Goal: Task Accomplishment & Management: Understand process/instructions

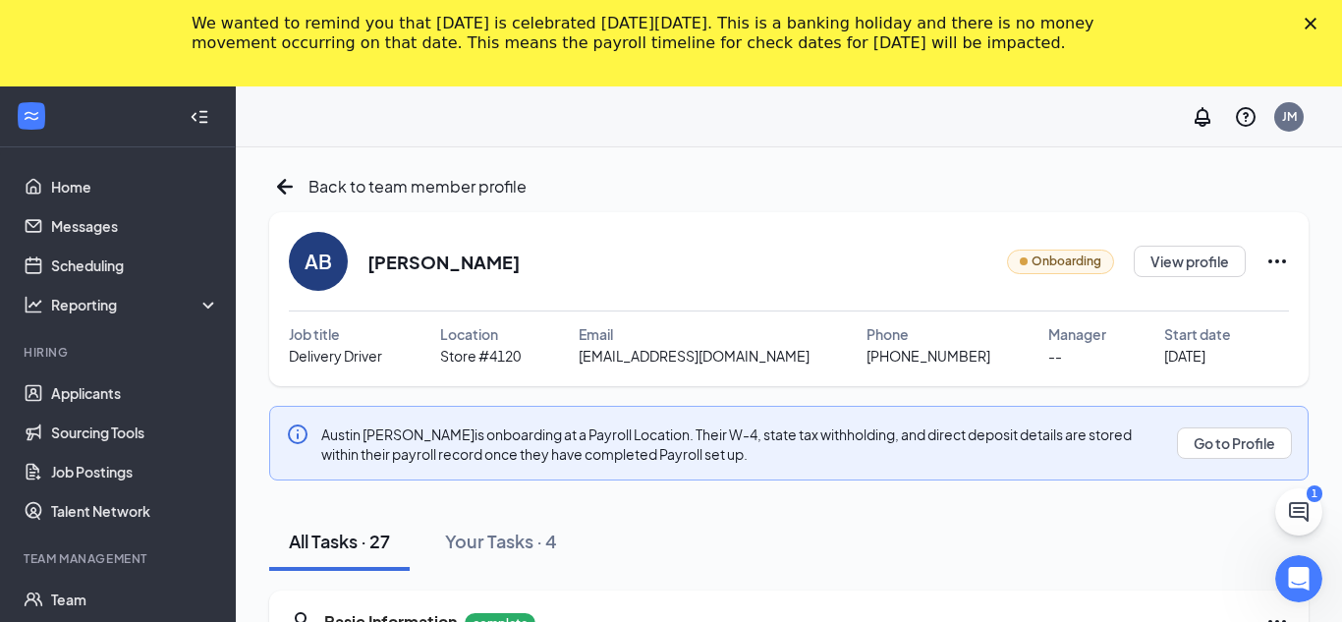
click at [1310, 22] on polygon "Close" at bounding box center [1311, 24] width 12 height 12
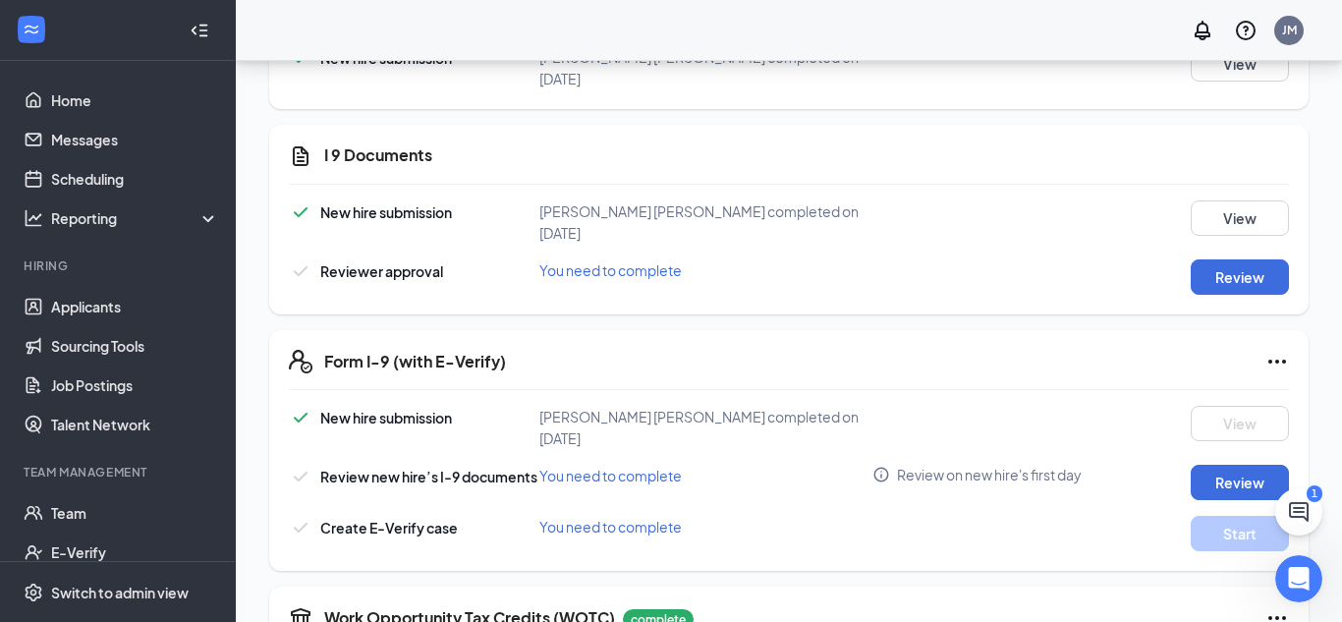
scroll to position [539, 0]
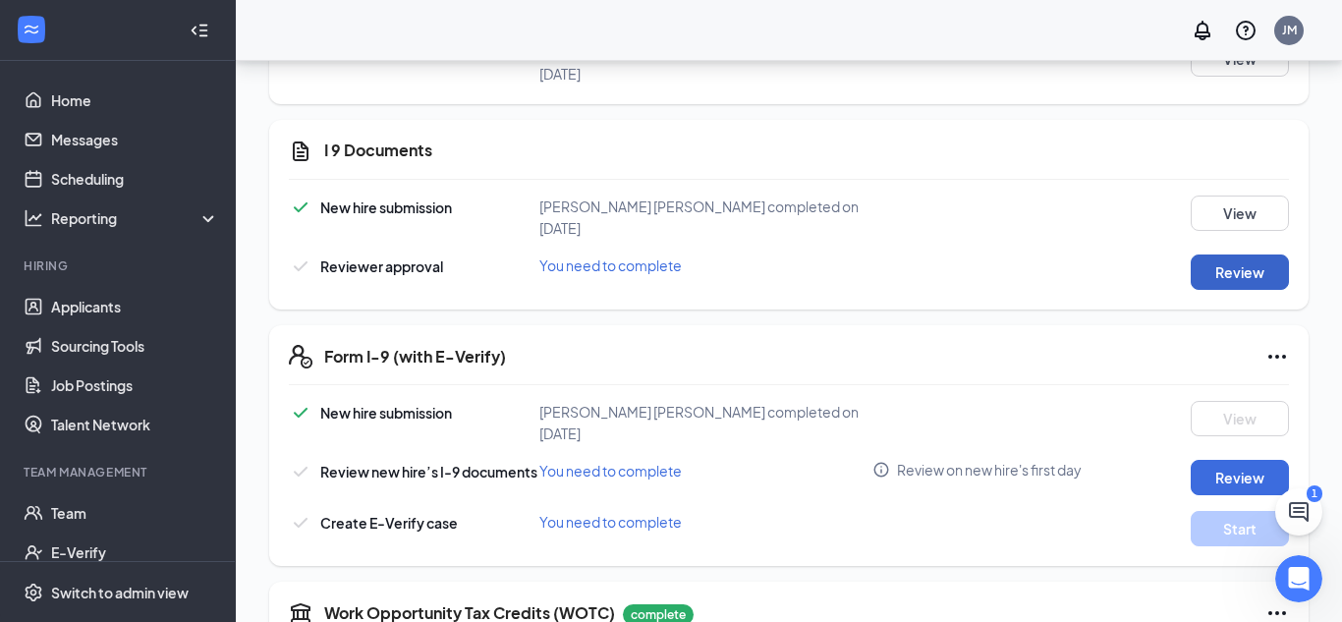
click at [1236, 255] on button "Review" at bounding box center [1240, 272] width 98 height 35
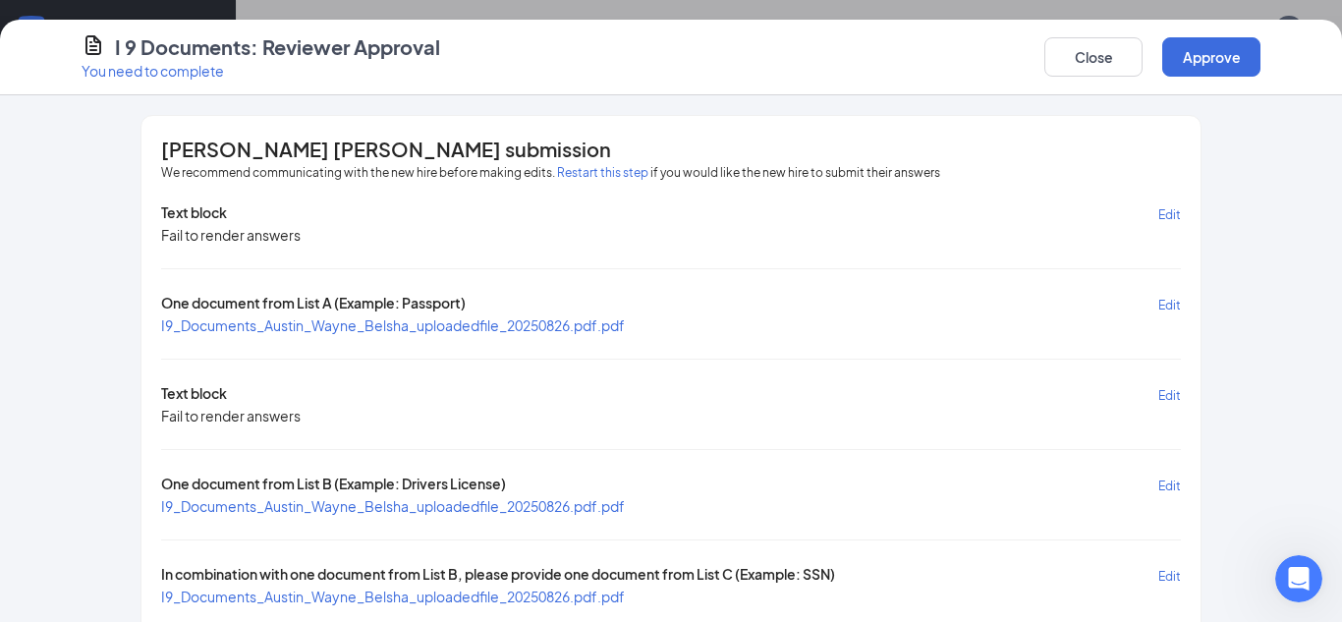
click at [376, 510] on span "I9_Documents_Austin_Wayne_Belsha_uploadedfile_20250826.pdf.pdf" at bounding box center [393, 506] width 464 height 18
click at [375, 596] on span "I9_Documents_Austin_Wayne_Belsha_uploadedfile_20250826.pdf.pdf" at bounding box center [393, 597] width 464 height 18
click at [1212, 71] on button "Approve" at bounding box center [1212, 56] width 98 height 39
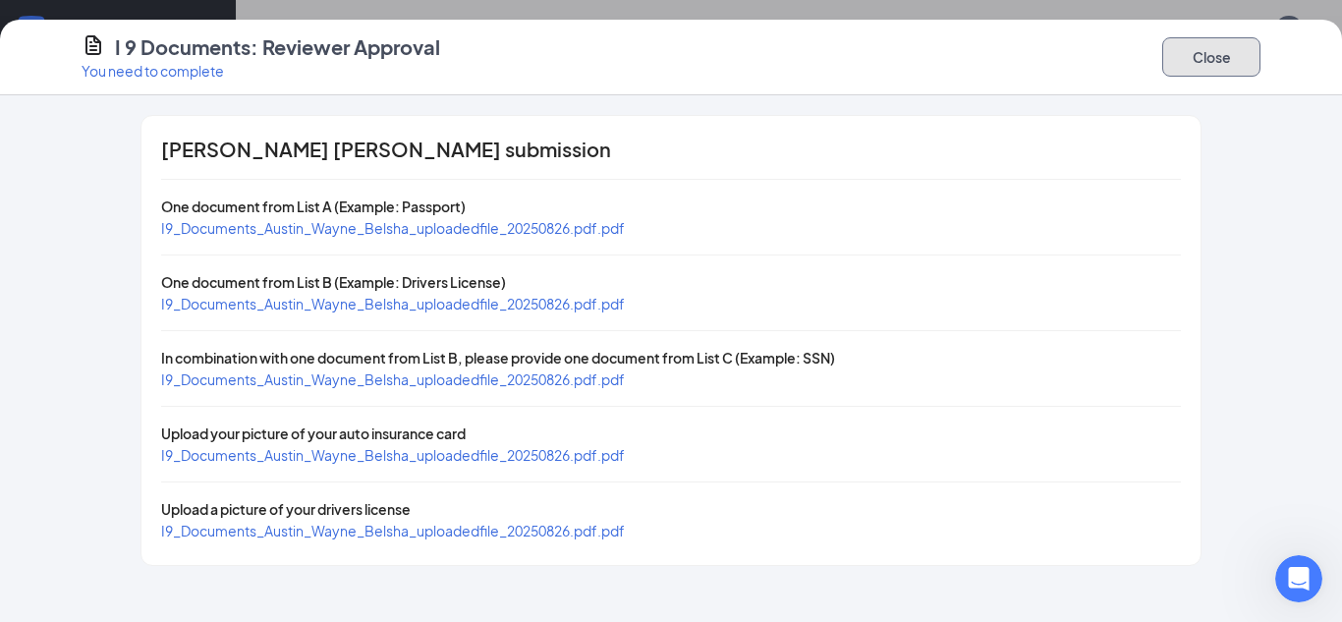
click at [1213, 63] on button "Close" at bounding box center [1212, 56] width 98 height 39
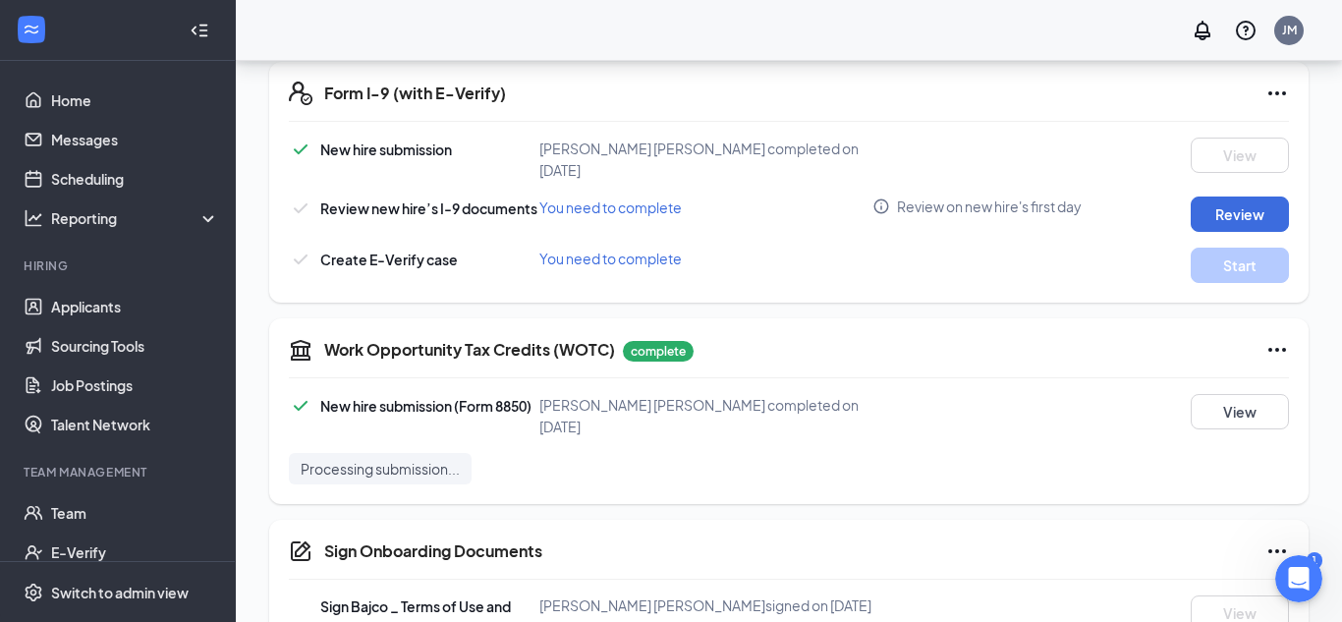
scroll to position [797, 0]
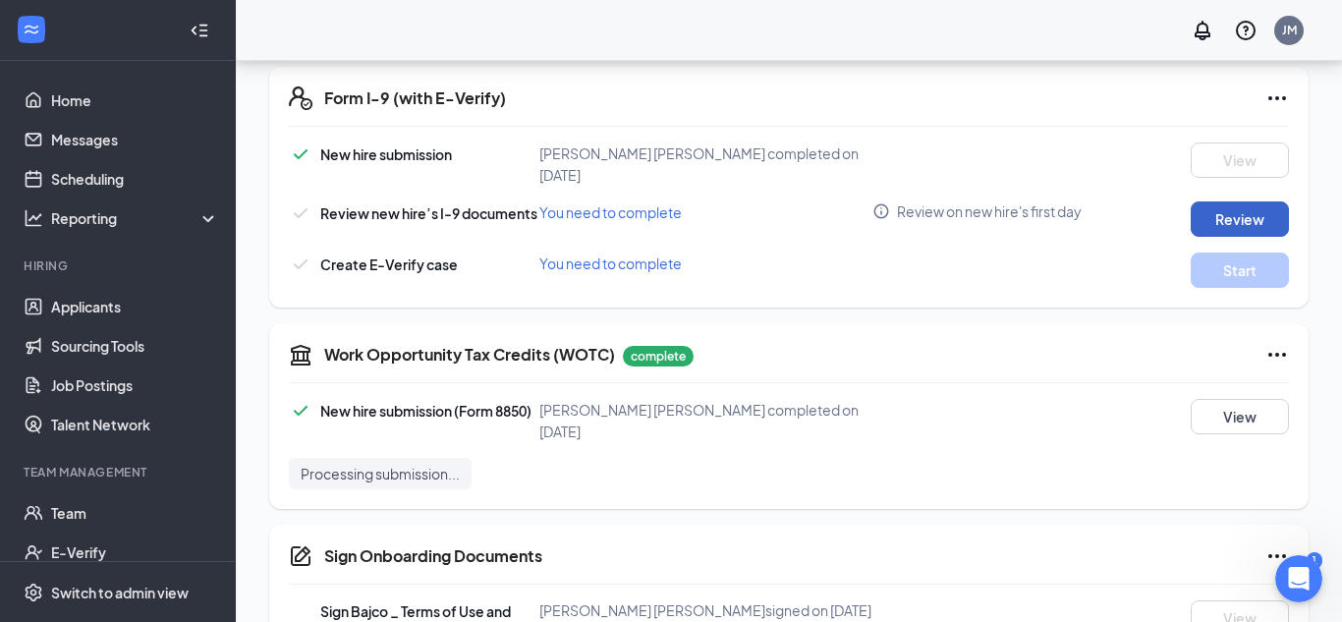
click at [1265, 201] on button "Review" at bounding box center [1240, 218] width 98 height 35
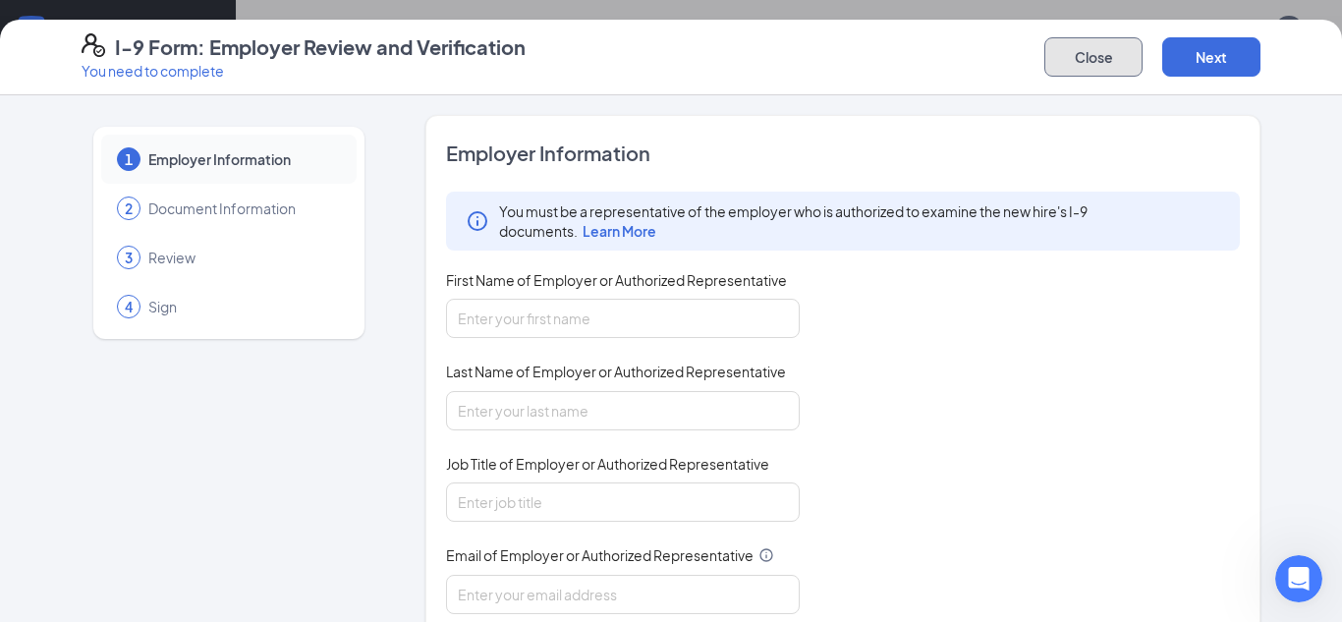
click at [1065, 66] on button "Close" at bounding box center [1094, 56] width 98 height 39
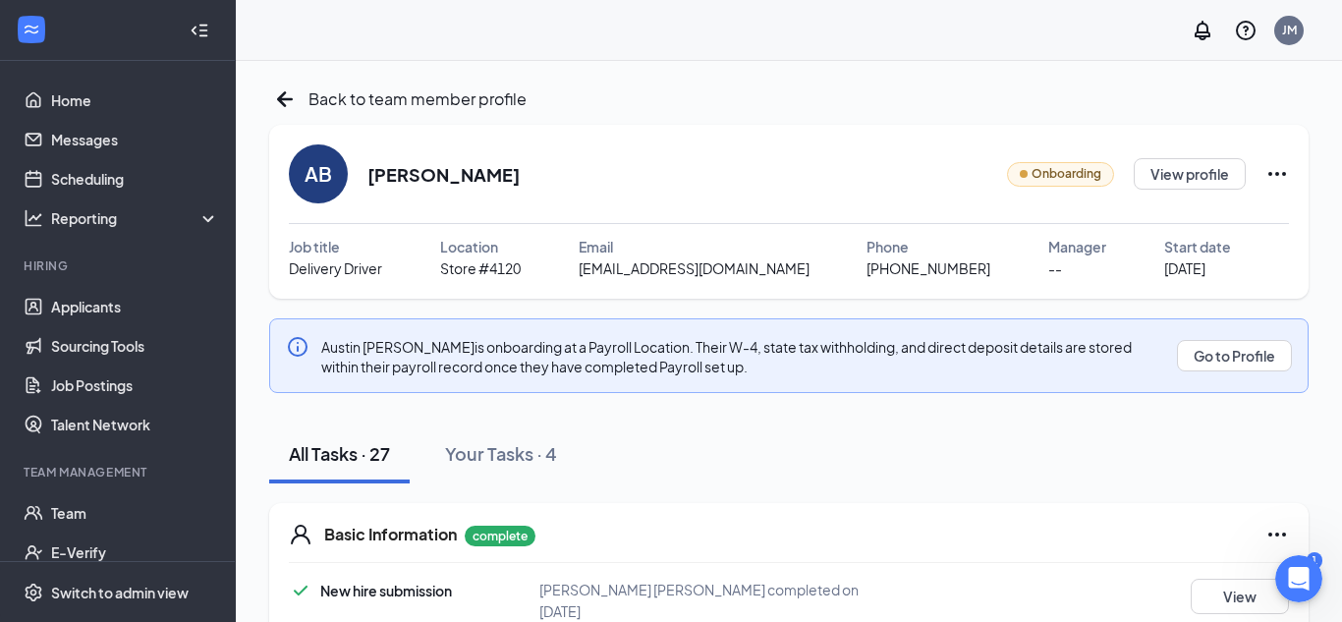
scroll to position [0, 0]
click at [1166, 170] on button "View profile" at bounding box center [1190, 174] width 112 height 31
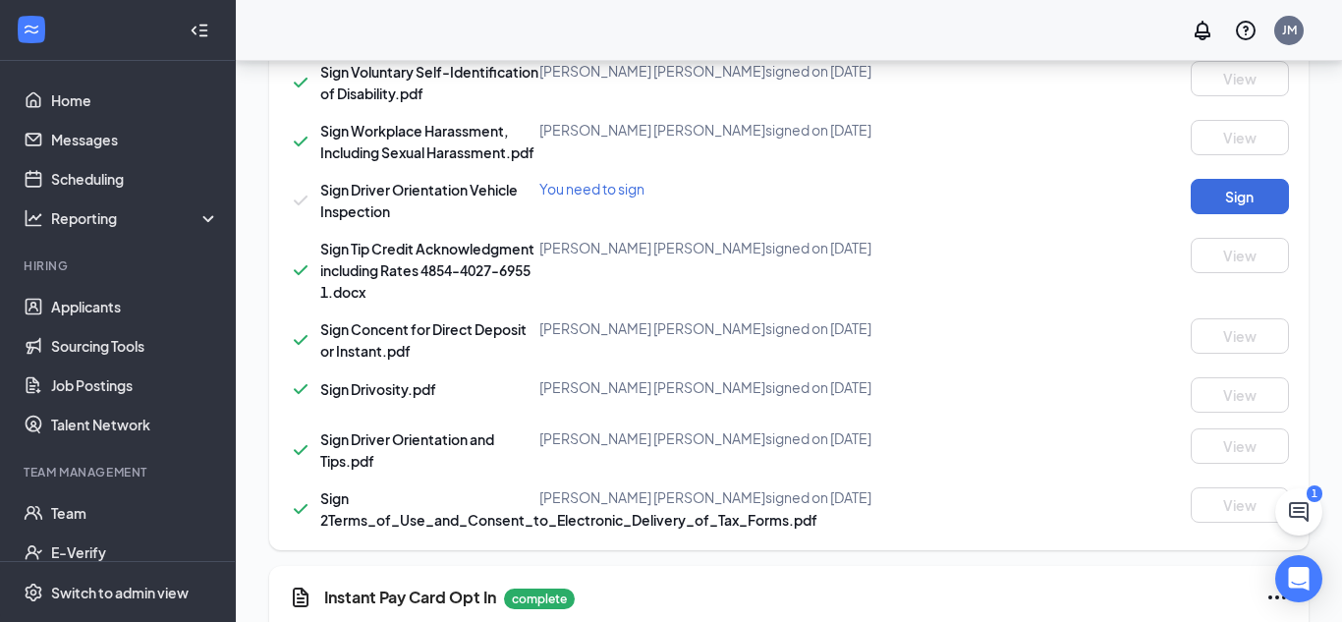
scroll to position [2182, 0]
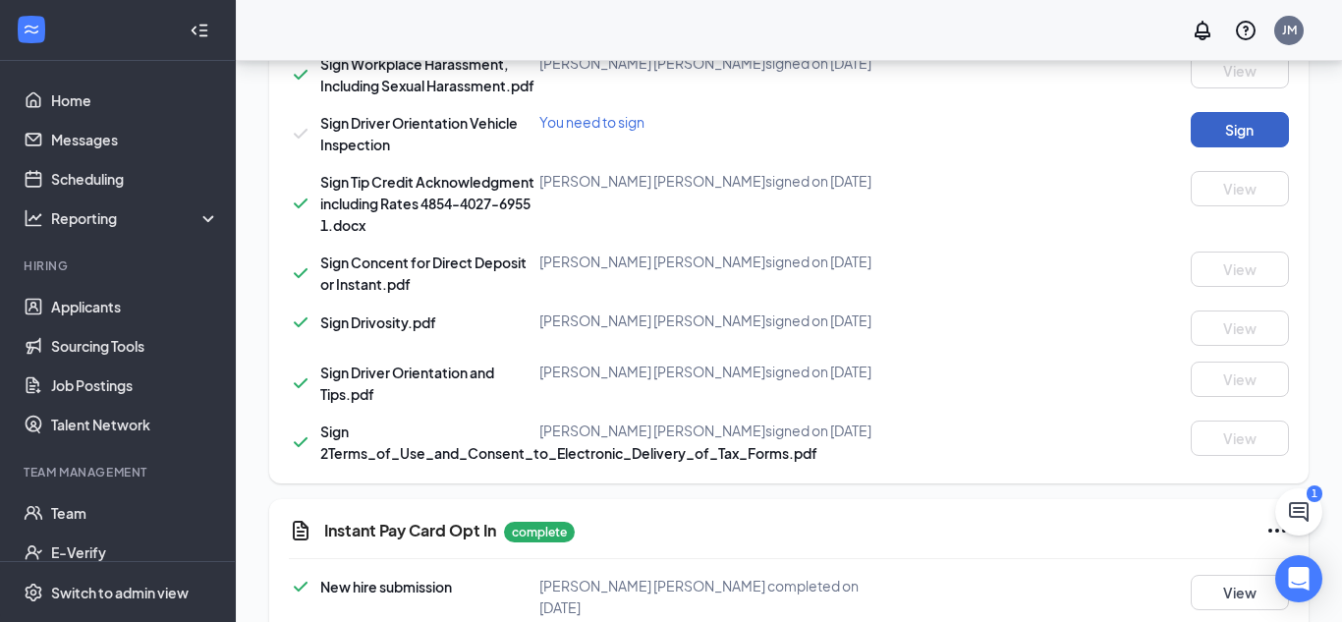
click at [1237, 112] on button "Sign" at bounding box center [1240, 129] width 98 height 35
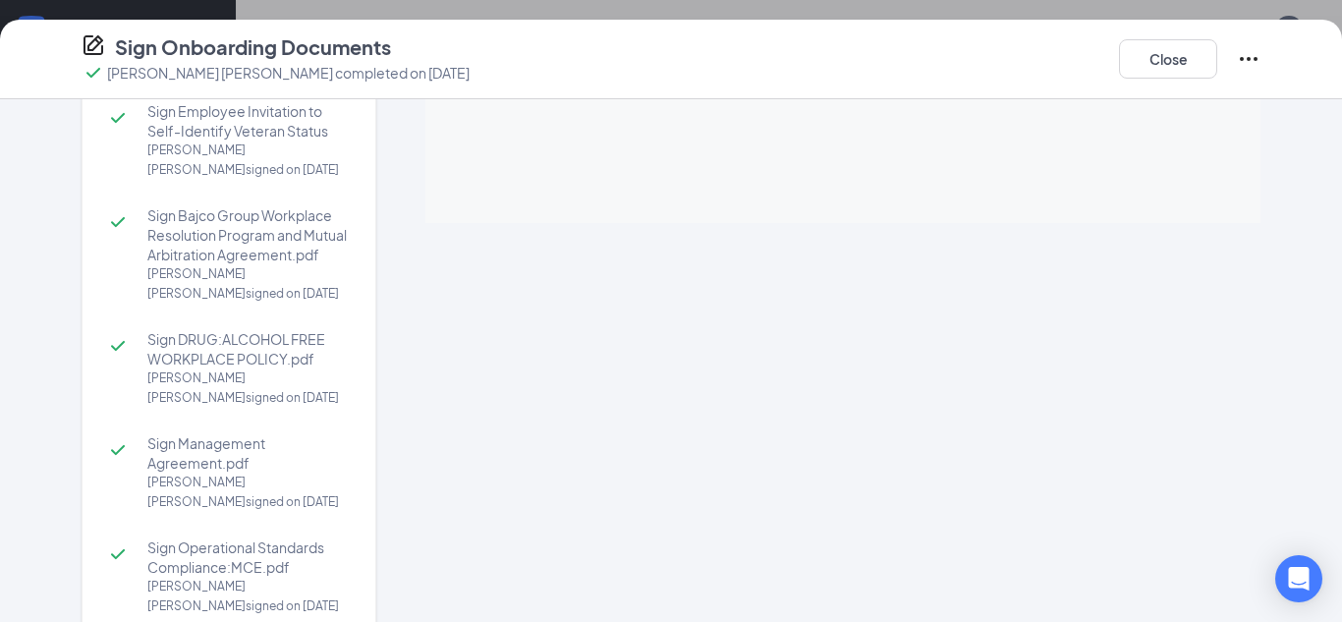
scroll to position [291, 0]
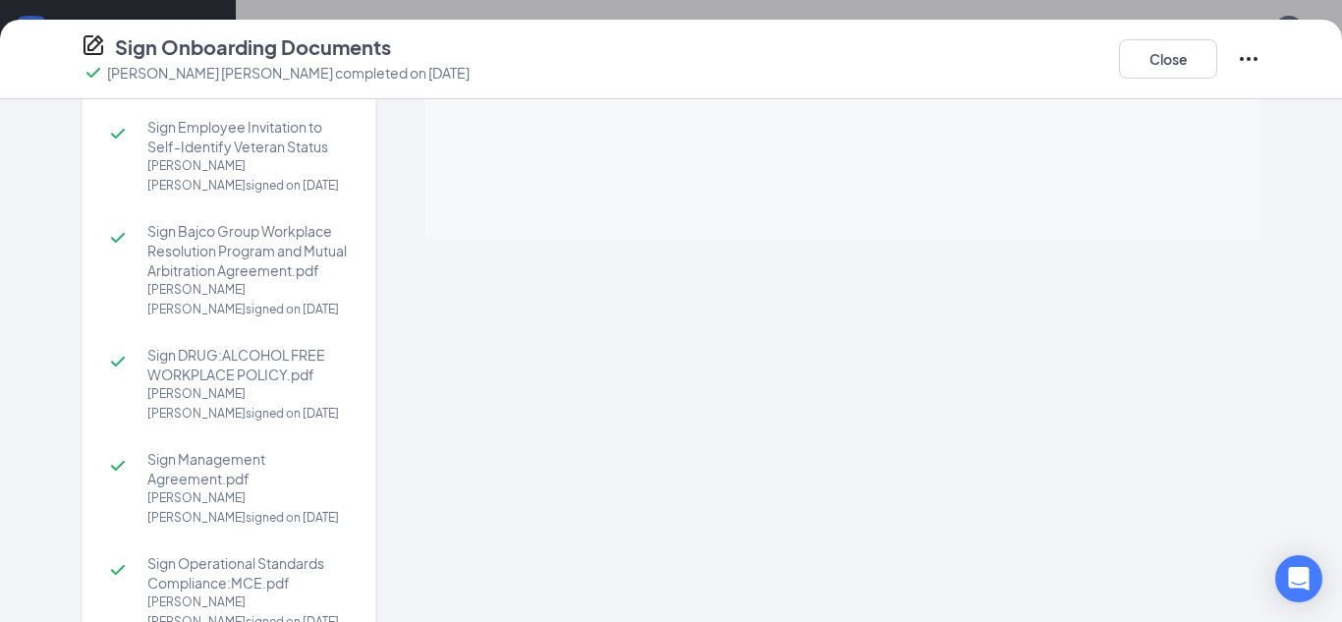
click at [1341, 56] on h2 "Sign Onboarding Documents Austin Wayne Belsha completed on Aug 25, 2025 Close" at bounding box center [671, 58] width 1342 height 51
click at [1169, 65] on button "Close" at bounding box center [1168, 58] width 98 height 39
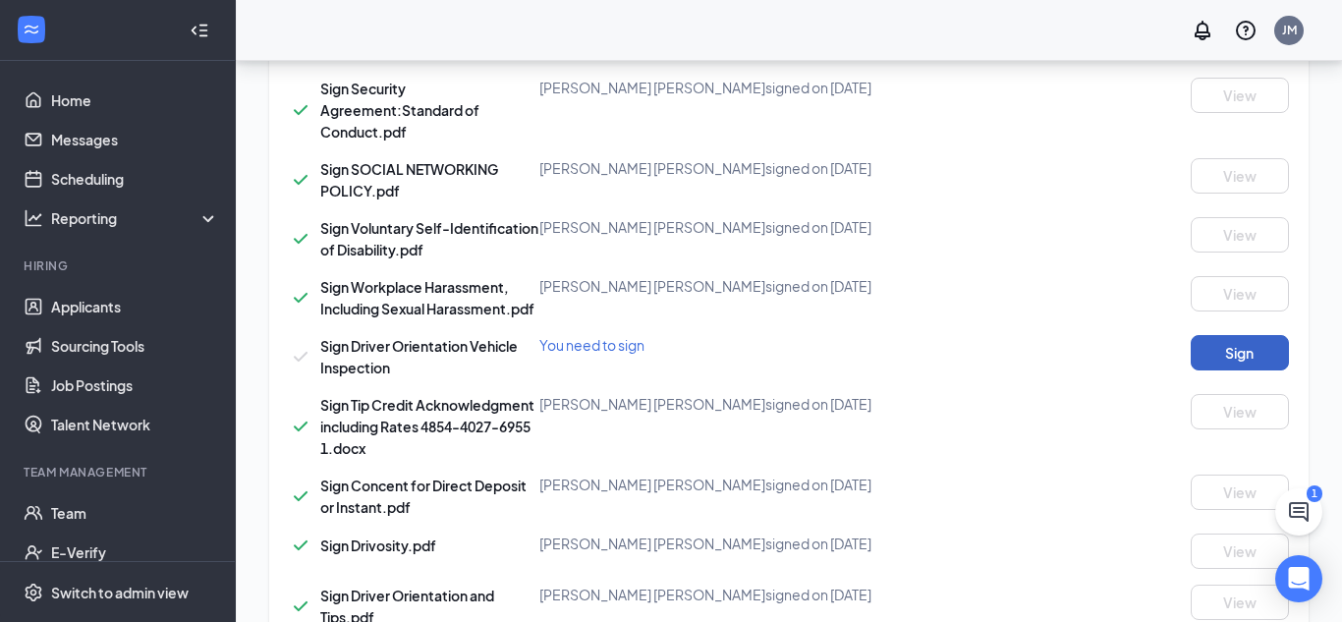
scroll to position [1994, 0]
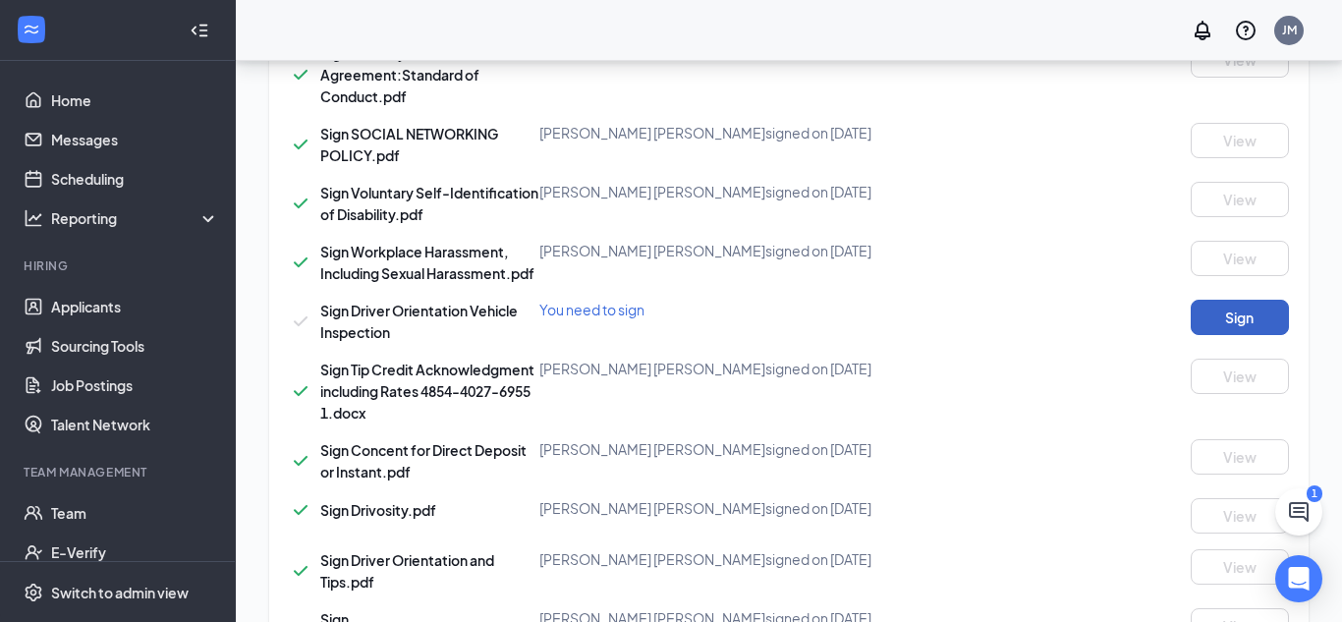
click at [1264, 300] on button "Sign" at bounding box center [1240, 317] width 98 height 35
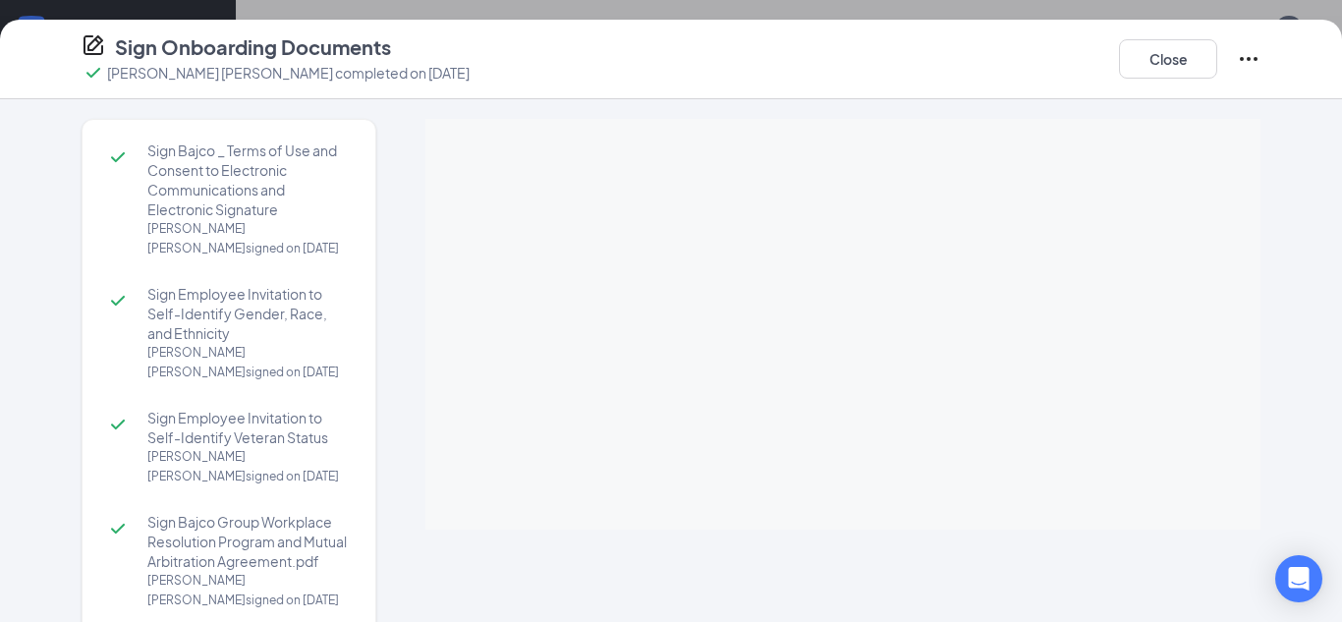
scroll to position [2182, 0]
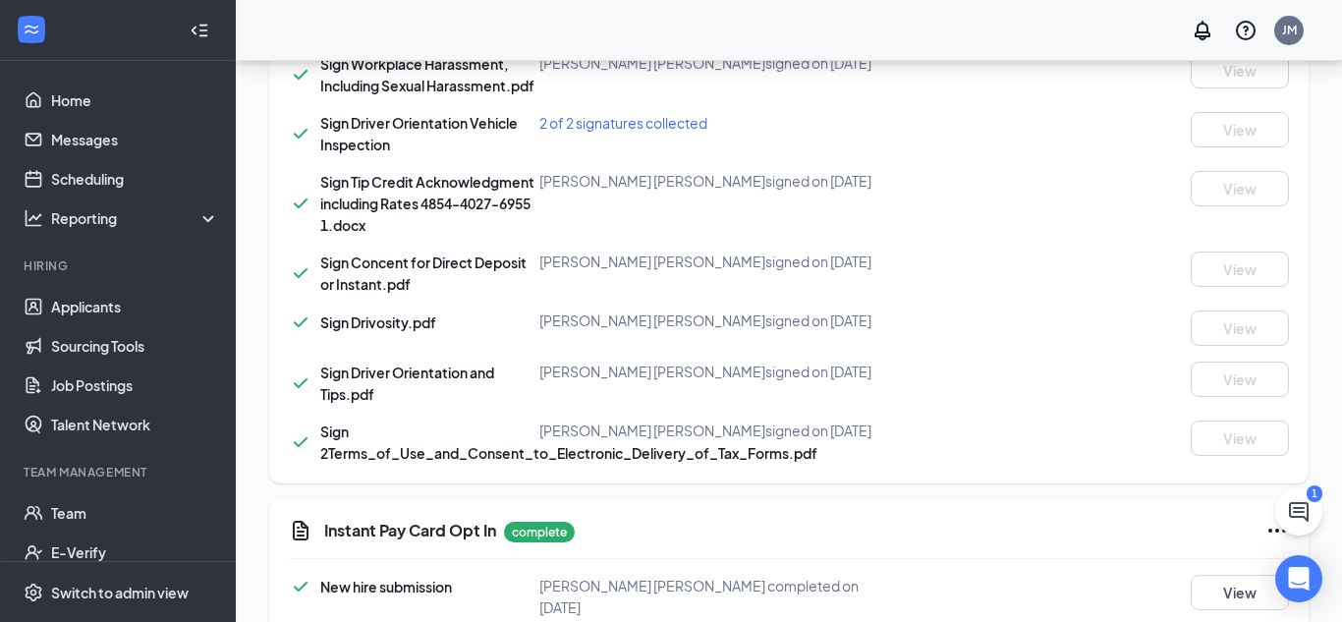
click at [654, 368] on div "Sign Driver Orientation and Tips.pdf Austin Wayne Belsha signed on Aug 25 View" at bounding box center [789, 383] width 1000 height 43
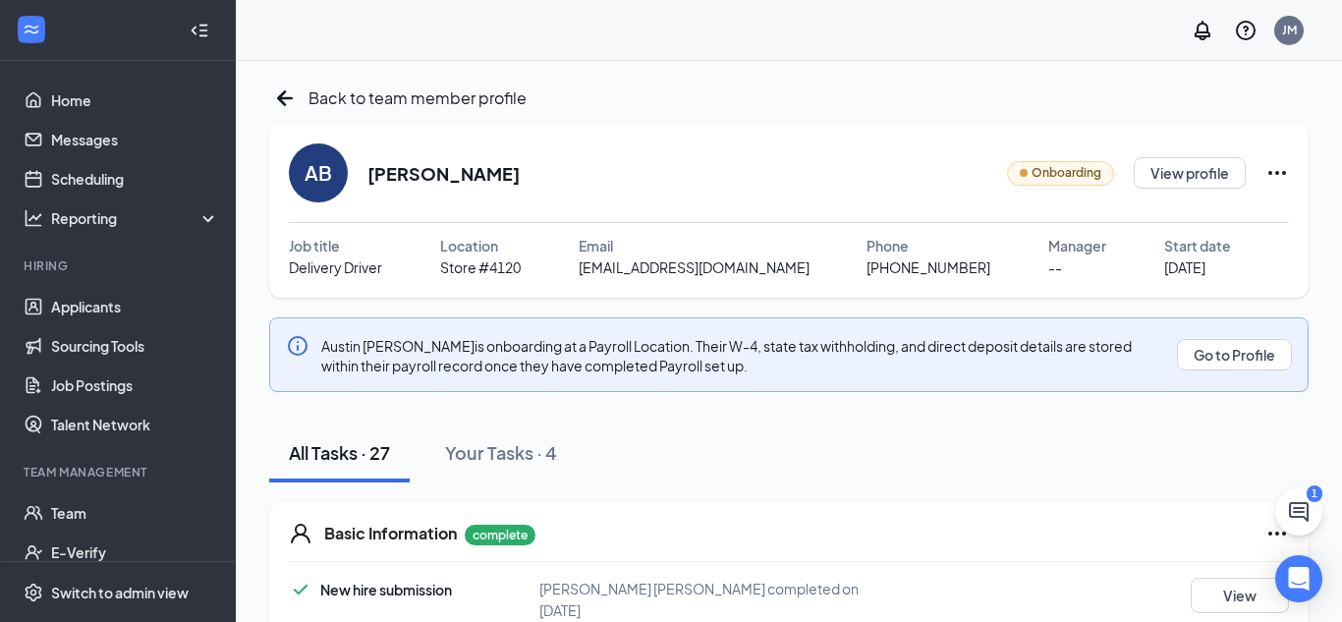
scroll to position [0, 0]
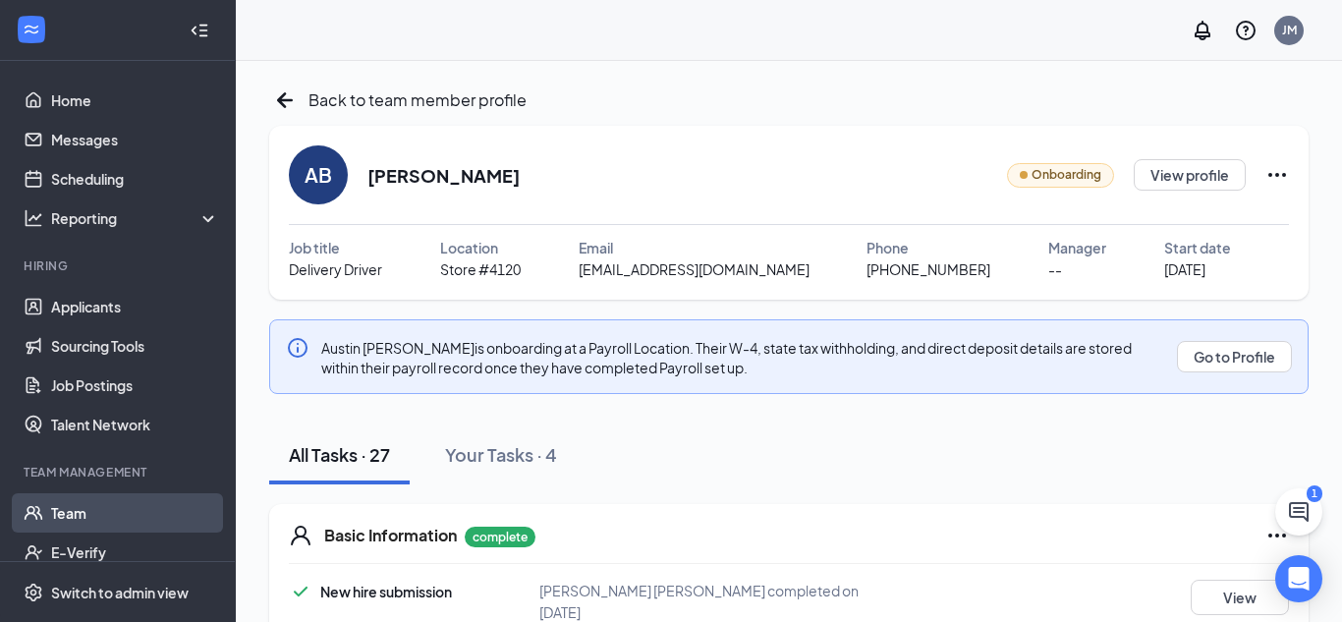
click at [68, 510] on link "Team" at bounding box center [135, 512] width 168 height 39
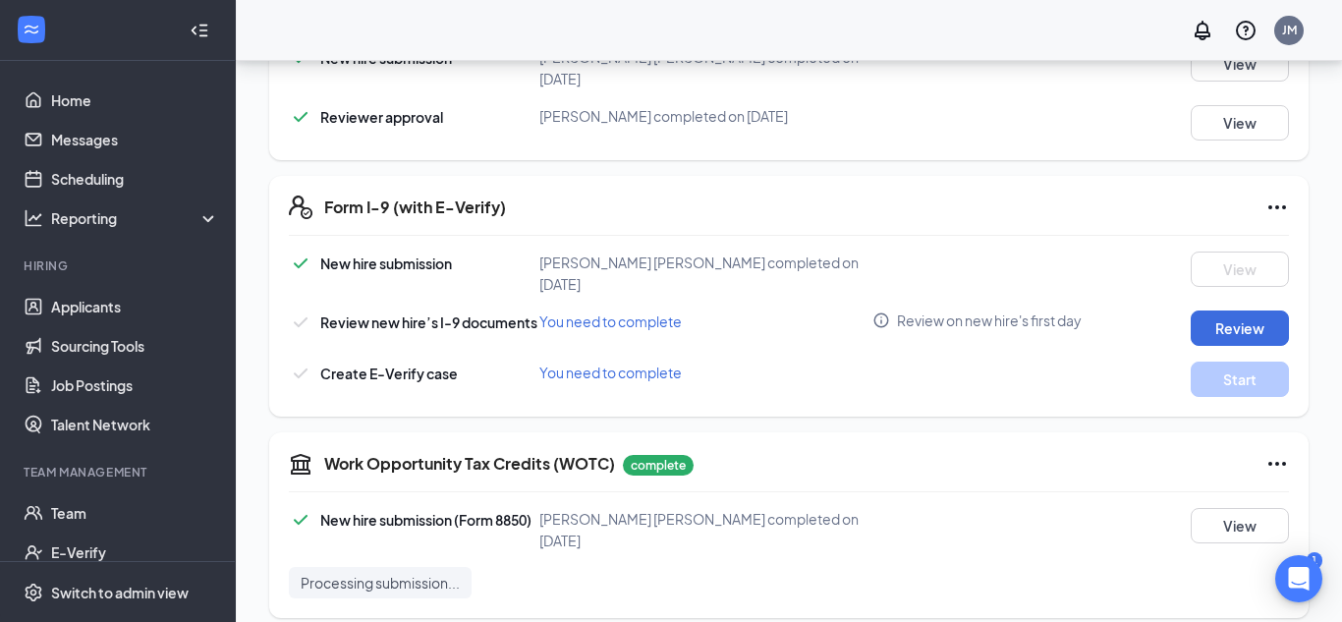
scroll to position [674, 0]
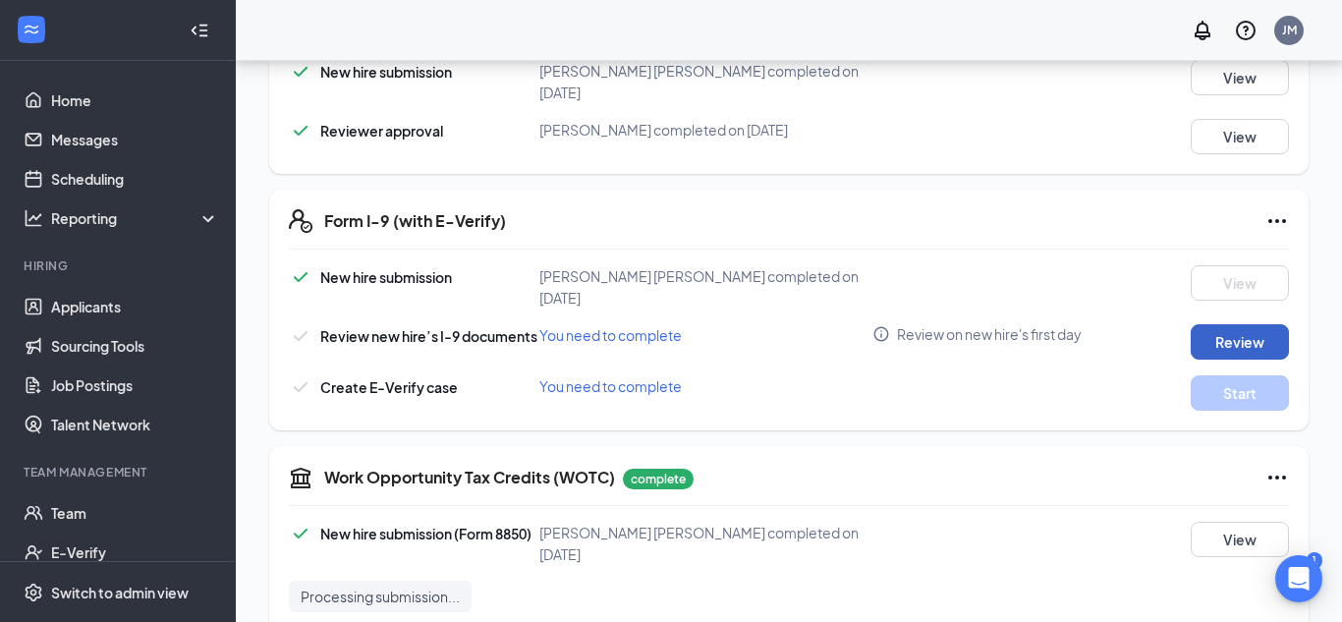
click at [1228, 324] on button "Review" at bounding box center [1240, 341] width 98 height 35
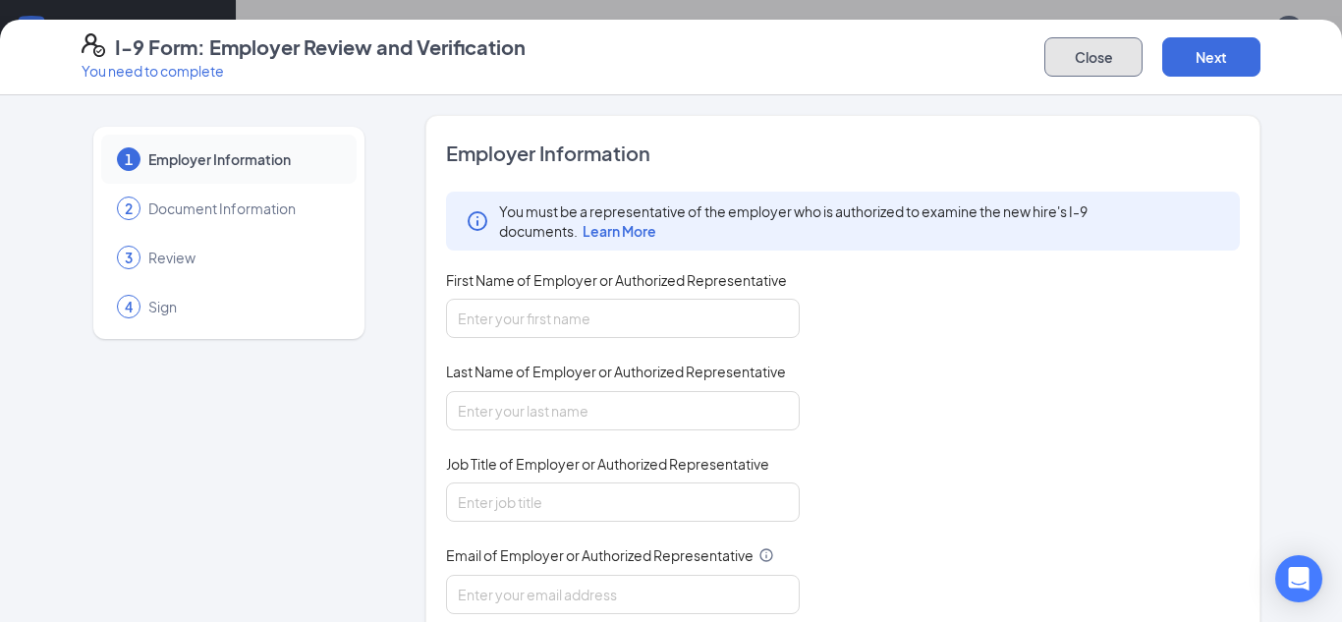
click at [1107, 66] on button "Close" at bounding box center [1094, 56] width 98 height 39
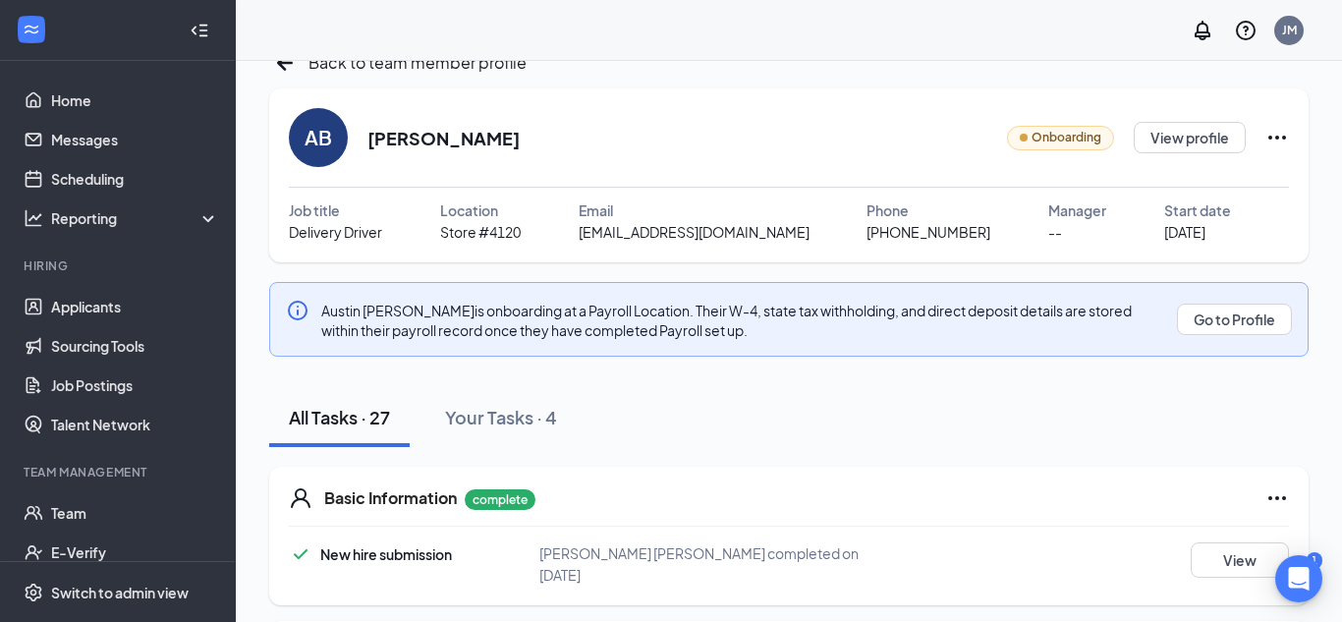
scroll to position [0, 0]
